Goal: Obtain resource: Download file/media

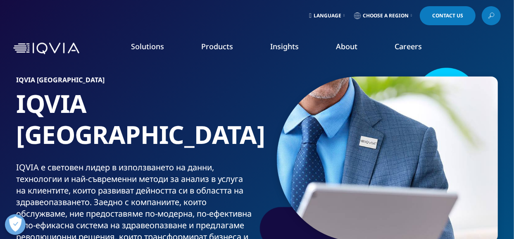
click at [339, 14] on link "Language" at bounding box center [327, 15] width 39 height 19
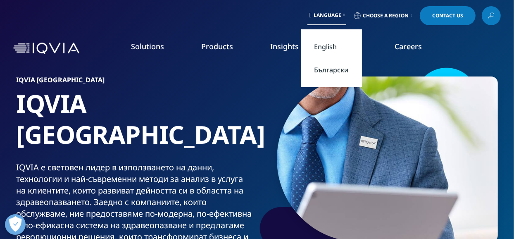
click at [330, 70] on link "Български" at bounding box center [331, 69] width 61 height 23
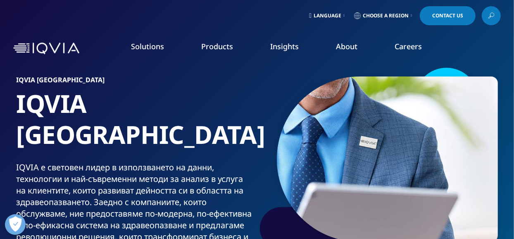
click at [257, 188] on link "READ MORE" at bounding box center [273, 191] width 72 height 7
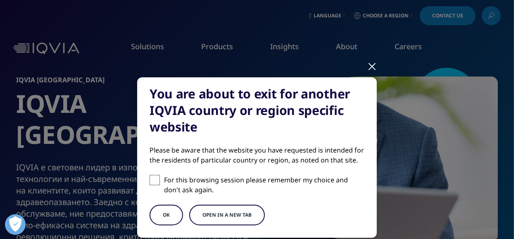
click at [150, 179] on span at bounding box center [155, 180] width 10 height 10
click at [150, 179] on input "For this browsing session please remember my choice and don't ask again." at bounding box center [155, 180] width 10 height 10
checkbox input "true"
click at [165, 217] on button "OK" at bounding box center [166, 215] width 33 height 21
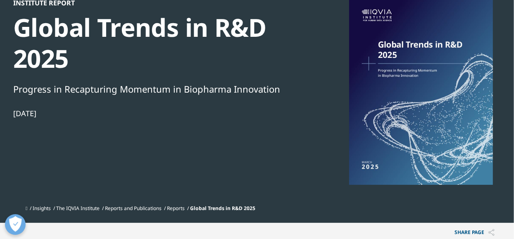
scroll to position [83, 0]
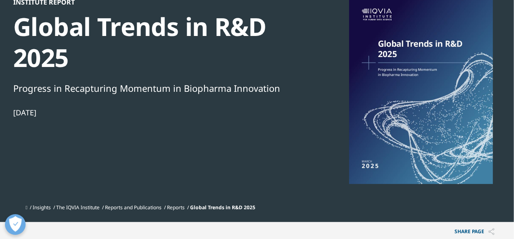
click at [423, 100] on div at bounding box center [422, 91] width 160 height 186
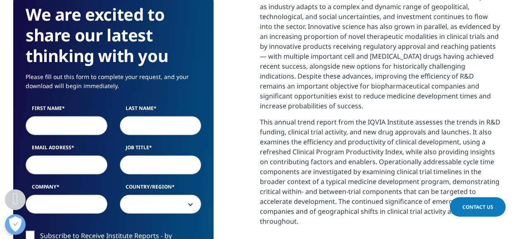
scroll to position [455, 0]
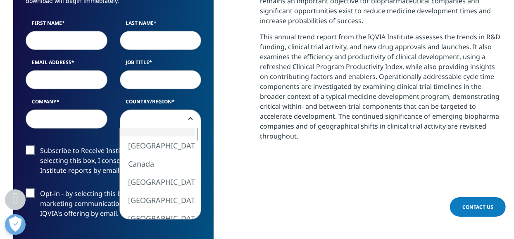
click at [191, 115] on span at bounding box center [160, 119] width 81 height 19
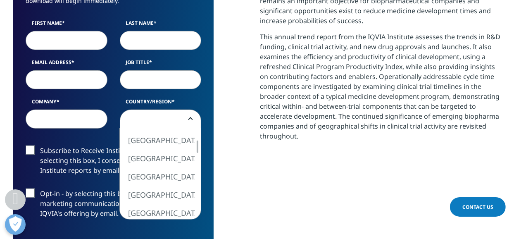
select select "Bulgaria"
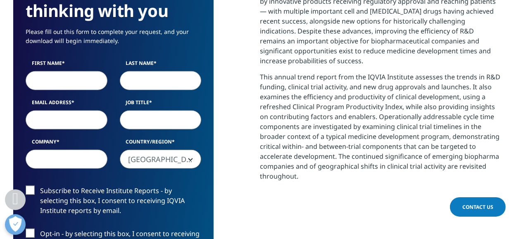
scroll to position [414, 0]
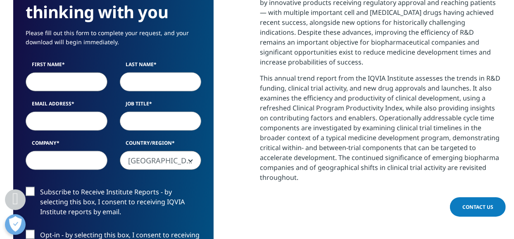
click at [84, 79] on input "First Name" at bounding box center [67, 81] width 82 height 19
type input "И"
type input "Radka"
click at [151, 80] on input "Last Name" at bounding box center [161, 81] width 82 height 19
type input "Ivanova"
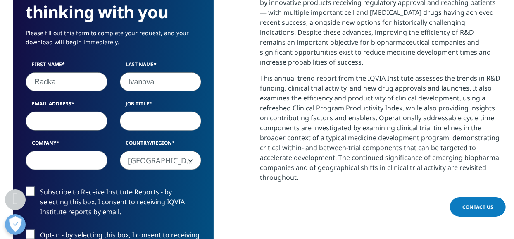
click at [81, 120] on input "Email Address" at bounding box center [67, 121] width 82 height 19
type input "r.ivanova@rubella.eu"
click at [146, 119] on input "Job Title" at bounding box center [161, 121] width 82 height 19
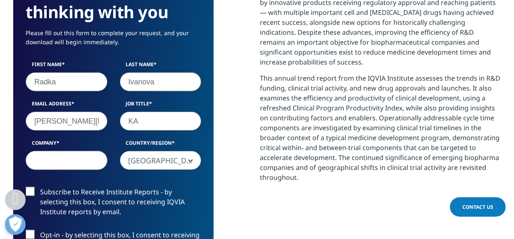
type input "K"
paste input "Key Account Manager"
type input "Key Account Manager"
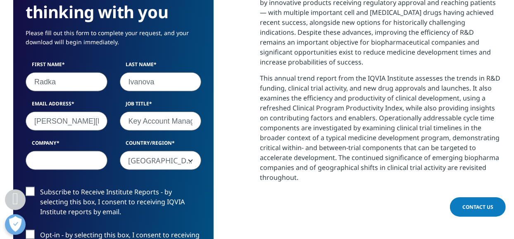
click at [70, 155] on input "Company" at bounding box center [67, 160] width 82 height 19
type input "Rubella"
click at [61, 179] on form "We are excited to share our latest thinking with you Please fill out this form …" at bounding box center [114, 176] width 176 height 432
click at [30, 190] on label "Subscribe to Receive Institute Reports - by selecting this box, I consent to re…" at bounding box center [114, 204] width 176 height 34
click at [40, 187] on input "Subscribe to Receive Institute Reports - by selecting this box, I consent to re…" at bounding box center [40, 187] width 0 height 0
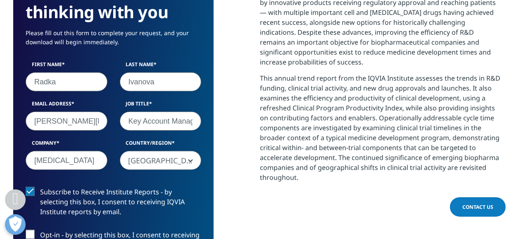
scroll to position [455, 0]
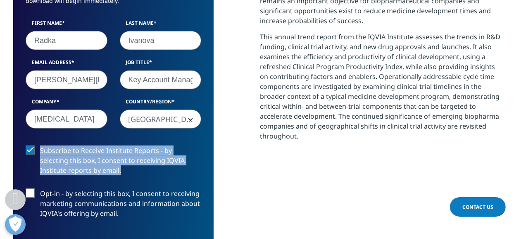
drag, startPoint x: 41, startPoint y: 150, endPoint x: 92, endPoint y: 171, distance: 55.2
click at [92, 171] on label "Subscribe to Receive Institute Reports - by selecting this box, I consent to re…" at bounding box center [114, 163] width 176 height 34
copy label "Subscribe to Receive Institute Reports - by selecting this box, I consent to re…"
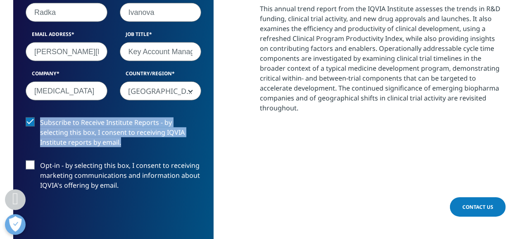
scroll to position [496, 0]
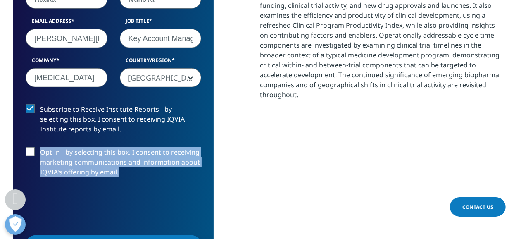
drag, startPoint x: 40, startPoint y: 153, endPoint x: 118, endPoint y: 171, distance: 79.8
click at [118, 171] on label "Opt-in - by selecting this box, I consent to receiving marketing communications…" at bounding box center [114, 164] width 176 height 34
copy label "Opt-in - by selecting this box, I consent to receiving marketing communications…"
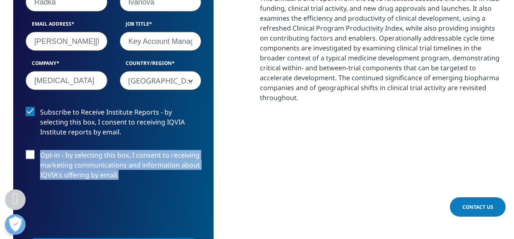
scroll to position [522, 0]
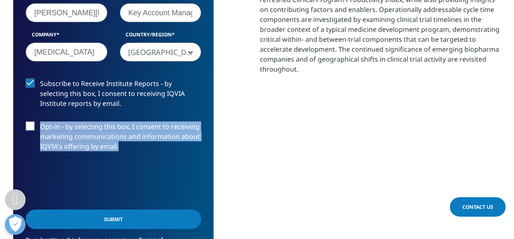
drag, startPoint x: 260, startPoint y: 34, endPoint x: 321, endPoint y: 78, distance: 74.9
copy div "The life sciences innovation ecosystem has continued to evolve and expand as in…"
click at [361, 101] on div "The life sciences innovation ecosystem has continued to evolve and expand as in…" at bounding box center [380, 68] width 241 height 457
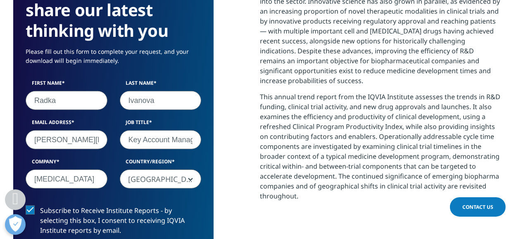
scroll to position [232, 0]
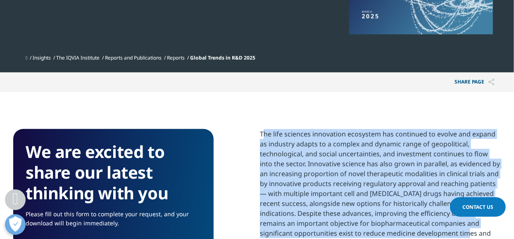
drag, startPoint x: 261, startPoint y: 134, endPoint x: 435, endPoint y: 225, distance: 196.4
click at [436, 232] on p "The life sciences innovation ecosystem has continued to evolve and expand as in…" at bounding box center [380, 191] width 241 height 125
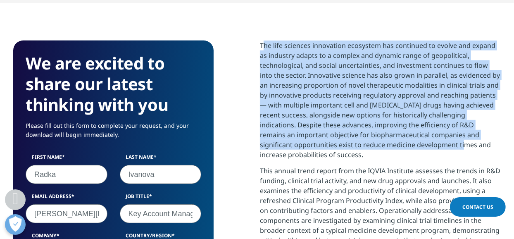
scroll to position [356, 0]
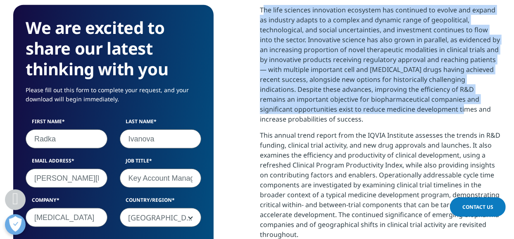
click at [433, 106] on p "The life sciences innovation ecosystem has continued to evolve and expand as in…" at bounding box center [380, 67] width 241 height 125
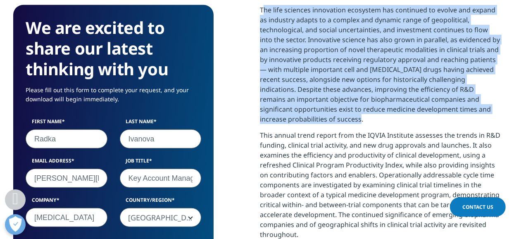
drag, startPoint x: 261, startPoint y: 10, endPoint x: 324, endPoint y: 101, distance: 111.4
click at [332, 119] on p "The life sciences innovation ecosystem has continued to evolve and expand as in…" at bounding box center [380, 67] width 241 height 125
copy p "The life sciences innovation ecosystem has continued to evolve and expand as in…"
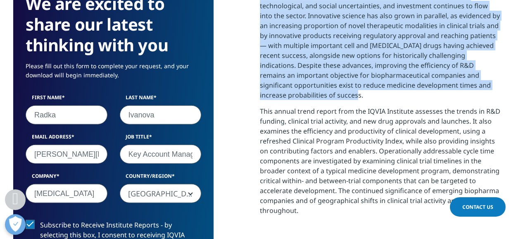
scroll to position [398, 0]
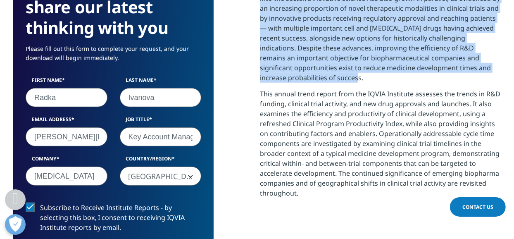
drag, startPoint x: 261, startPoint y: 93, endPoint x: 299, endPoint y: 192, distance: 106.3
click at [299, 192] on p "This annual trend report from the IQVIA Institute assesses the trends in R&D fu…" at bounding box center [380, 146] width 241 height 115
copy p "This annual trend report from the IQVIA Institute assesses the trends in R&D fu…"
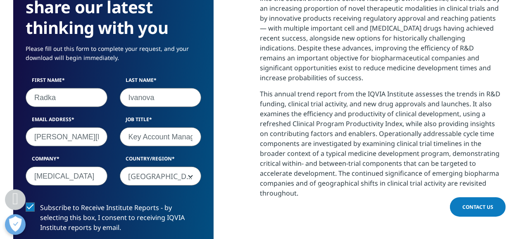
click at [239, 74] on div "We are excited to share our latest thinking with you Please fill out this form …" at bounding box center [257, 192] width 488 height 457
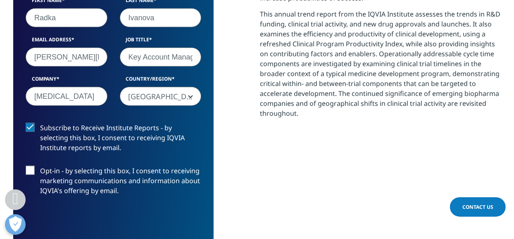
scroll to position [480, 0]
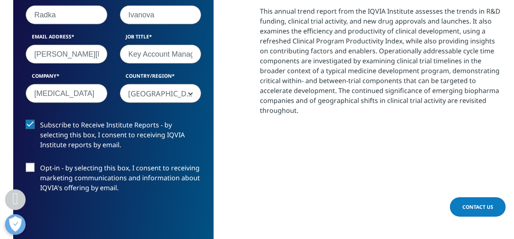
click at [27, 168] on label "Opt-in - by selecting this box, I consent to receiving marketing communications…" at bounding box center [114, 180] width 176 height 34
click at [40, 163] on input "Opt-in - by selecting this box, I consent to receiving marketing communications…" at bounding box center [40, 163] width 0 height 0
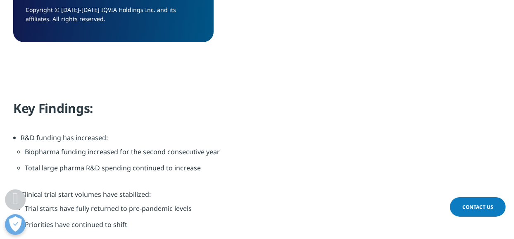
scroll to position [729, 0]
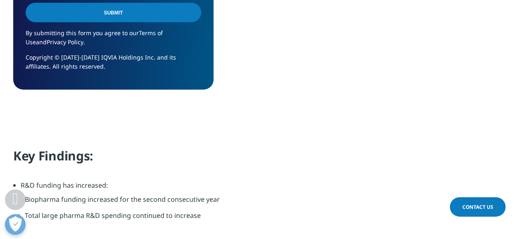
click at [128, 14] on input "Submit" at bounding box center [114, 12] width 176 height 19
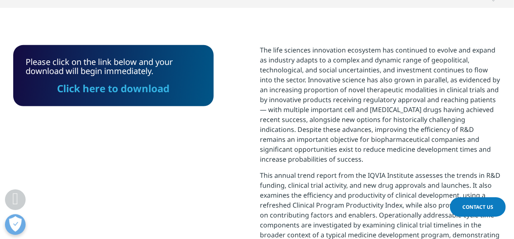
scroll to position [291, 0]
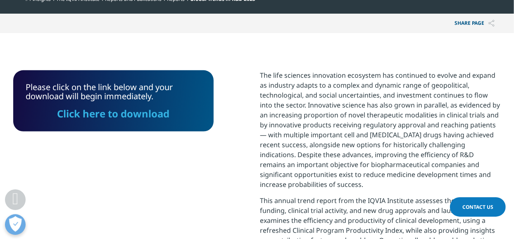
click at [88, 114] on link "Click here to download" at bounding box center [113, 114] width 112 height 14
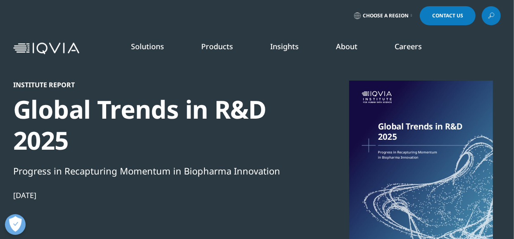
click at [408, 13] on link "Choose a Region" at bounding box center [383, 15] width 61 height 19
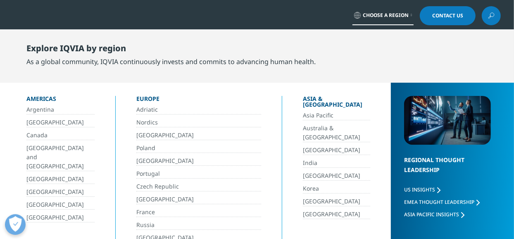
click at [143, 157] on link "[GEOGRAPHIC_DATA]" at bounding box center [198, 161] width 125 height 10
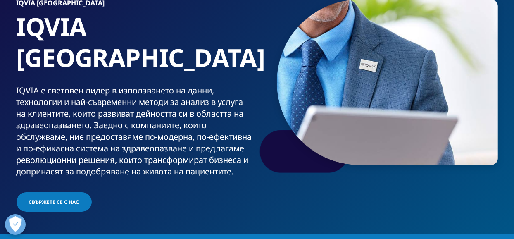
scroll to position [83, 0]
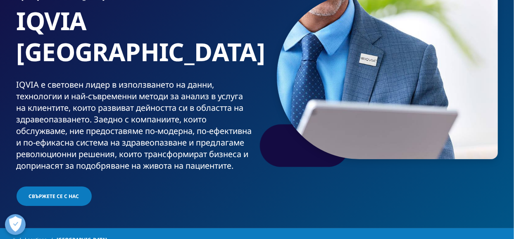
click at [57, 193] on span "Свържете се с нас" at bounding box center [54, 196] width 50 height 7
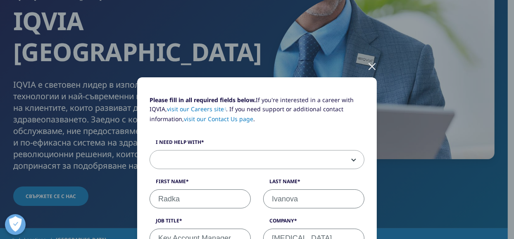
drag, startPoint x: 226, startPoint y: 88, endPoint x: 225, endPoint y: 72, distance: 16.6
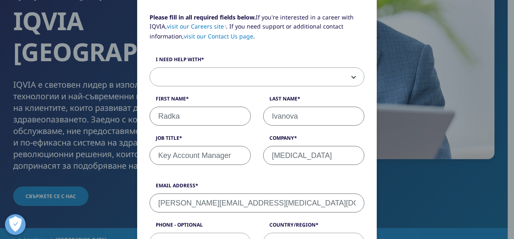
click at [274, 48] on div "Please fill in all required fields below. If you're interested in a career with…" at bounding box center [256, 93] width 227 height 161
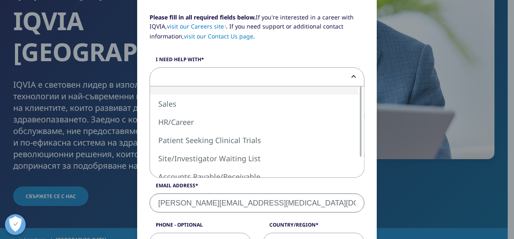
click at [349, 74] on span at bounding box center [257, 77] width 214 height 19
click at [276, 55] on div "Please fill in all required fields below. If you're interested in a career with…" at bounding box center [256, 93] width 227 height 161
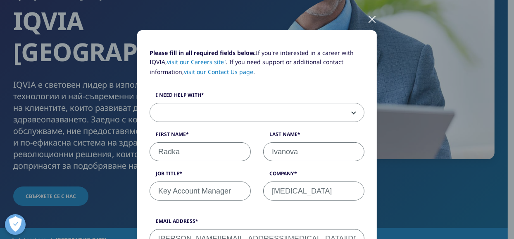
scroll to position [41, 0]
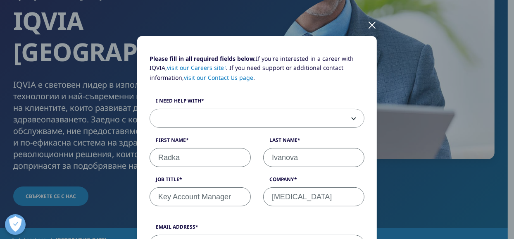
click at [231, 79] on link "visit our Contact Us page" at bounding box center [218, 78] width 69 height 8
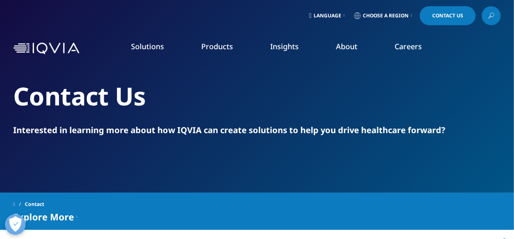
click at [408, 15] on link "Choose a Region" at bounding box center [383, 15] width 61 height 19
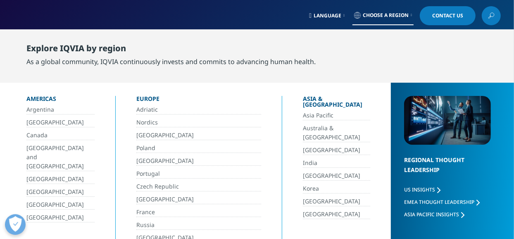
click at [148, 159] on link "[GEOGRAPHIC_DATA]" at bounding box center [198, 161] width 125 height 10
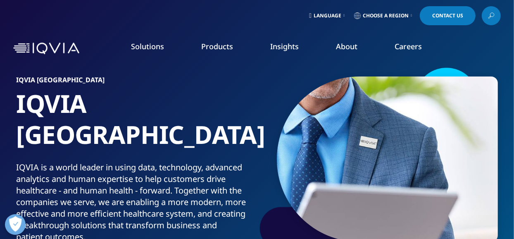
click at [399, 14] on span "Choose a Region" at bounding box center [386, 15] width 46 height 7
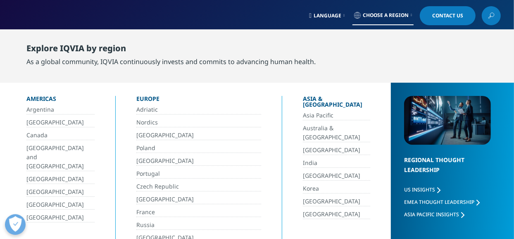
click at [141, 159] on link "[GEOGRAPHIC_DATA]" at bounding box center [198, 161] width 125 height 10
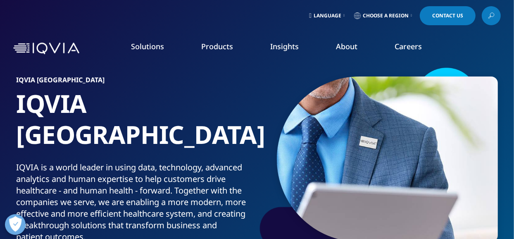
click at [47, 46] on img at bounding box center [46, 49] width 66 height 12
click at [404, 14] on span "Choose a Region" at bounding box center [386, 15] width 46 height 7
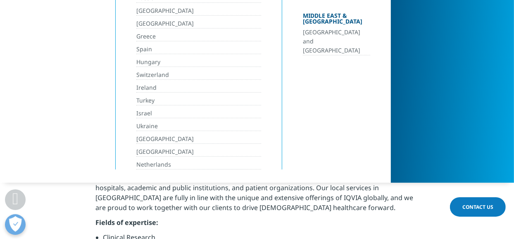
scroll to position [207, 0]
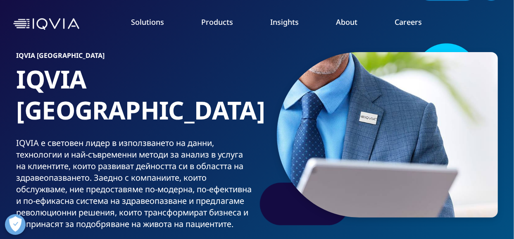
scroll to position [41, 0]
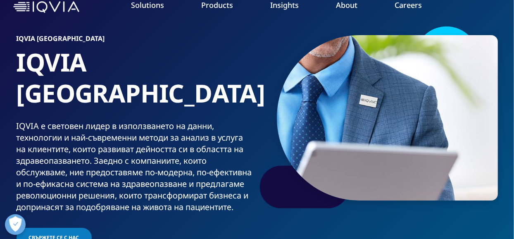
click at [191, 61] on link "Information Management" at bounding box center [200, 62] width 117 height 9
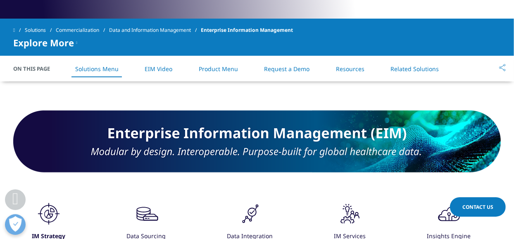
scroll to position [289, 0]
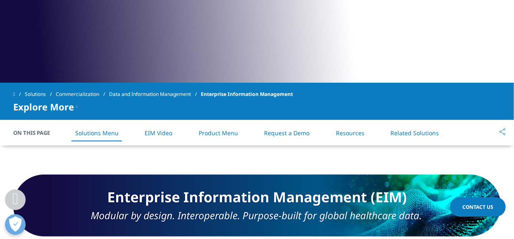
click at [282, 130] on link "Request a Demo" at bounding box center [286, 133] width 45 height 8
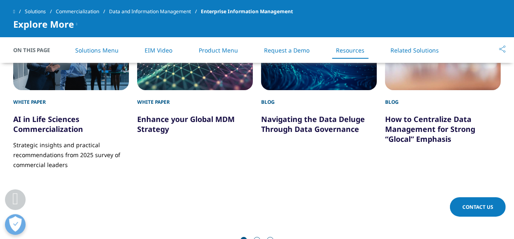
scroll to position [2441, 0]
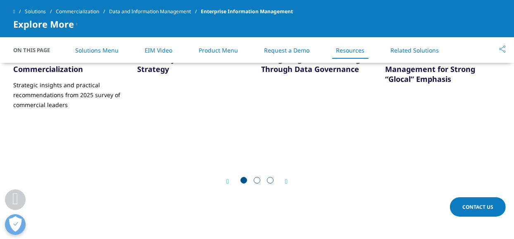
click at [257, 178] on span at bounding box center [257, 180] width 7 height 7
click at [287, 179] on div "Next" at bounding box center [282, 181] width 11 height 8
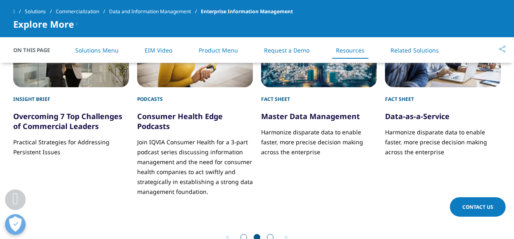
scroll to position [2400, 0]
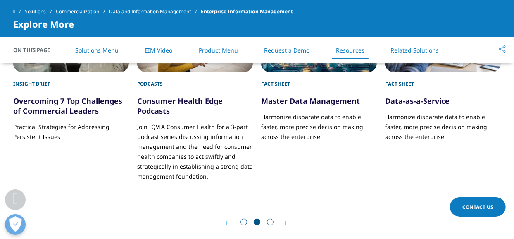
click at [287, 221] on icon "Next slide" at bounding box center [286, 223] width 2 height 7
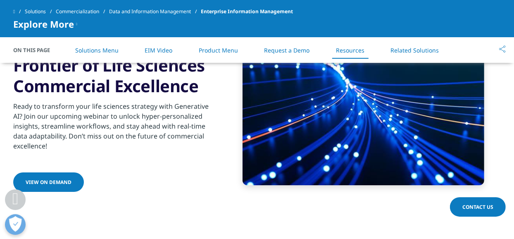
scroll to position [1903, 0]
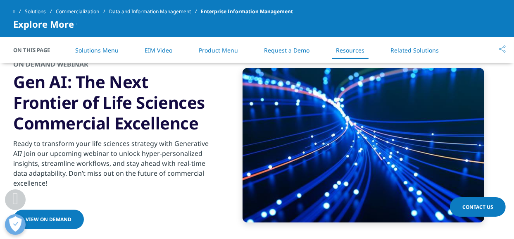
click at [211, 49] on link "Product Menu" at bounding box center [218, 50] width 39 height 8
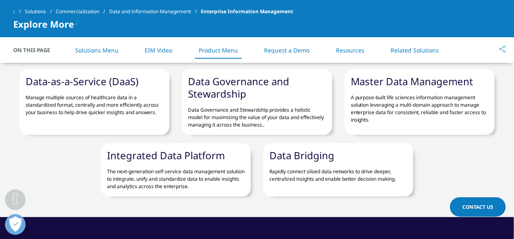
scroll to position [1135, 0]
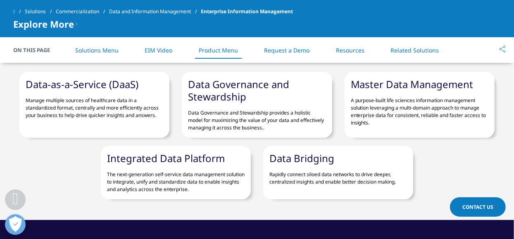
click at [349, 51] on link "Resources" at bounding box center [350, 50] width 29 height 8
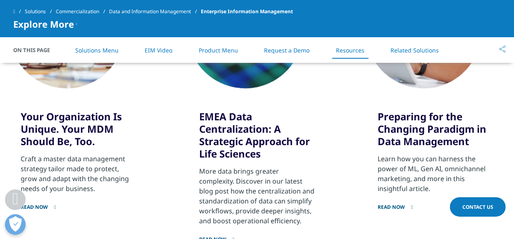
scroll to position [1696, 0]
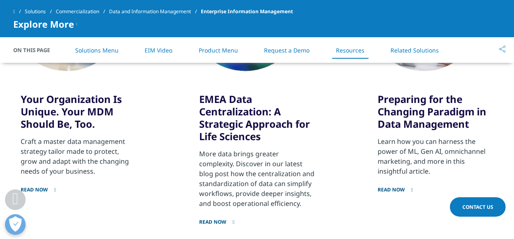
click at [220, 220] on link "READ NOW" at bounding box center [257, 216] width 116 height 17
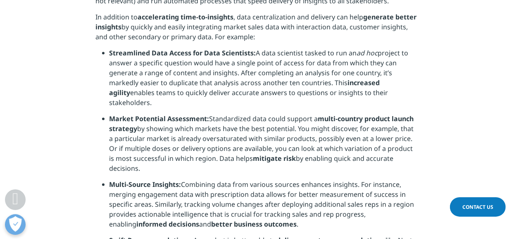
scroll to position [868, 0]
